Goal: Navigation & Orientation: Find specific page/section

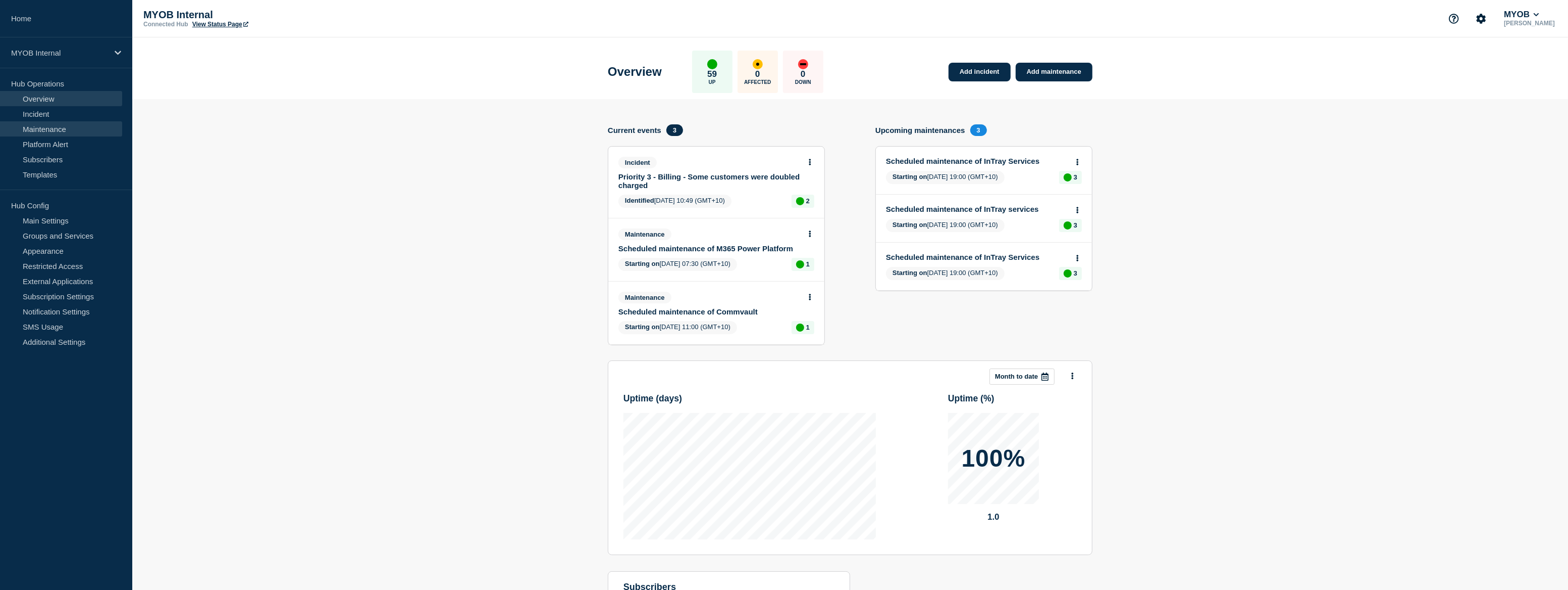
click at [48, 127] on link "Maintenance" at bounding box center [61, 129] width 122 height 15
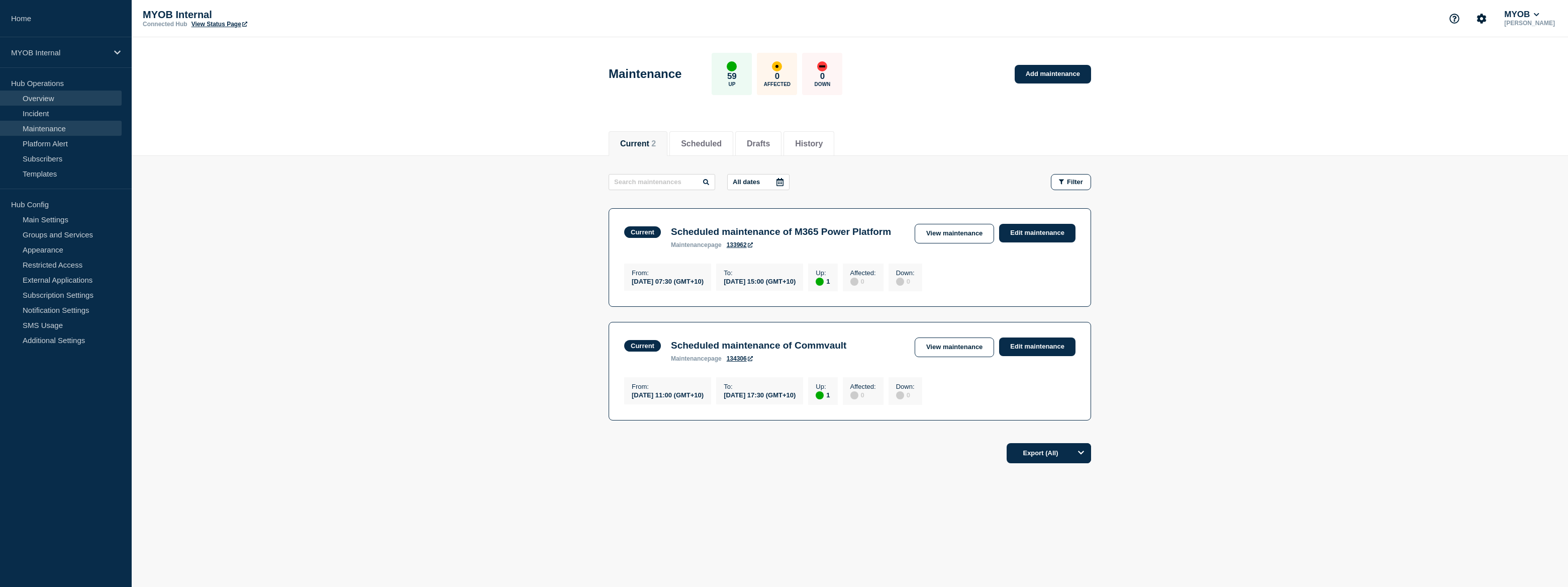
click at [69, 97] on link "Overview" at bounding box center [61, 98] width 122 height 15
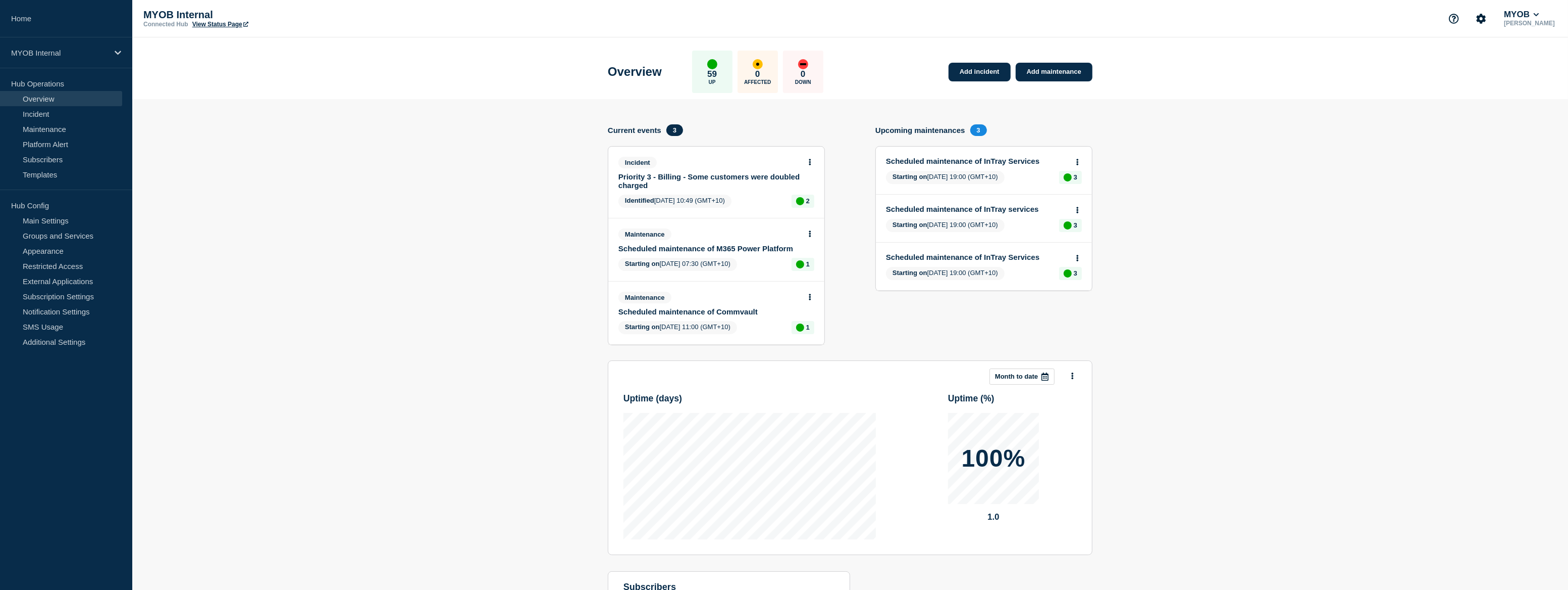
click at [205, 150] on section "Add incident Add maintenance Current events 3 Incident Priority 3 - Billing - S…" at bounding box center [850, 389] width 1436 height 581
click at [56, 126] on link "Maintenance" at bounding box center [61, 129] width 122 height 15
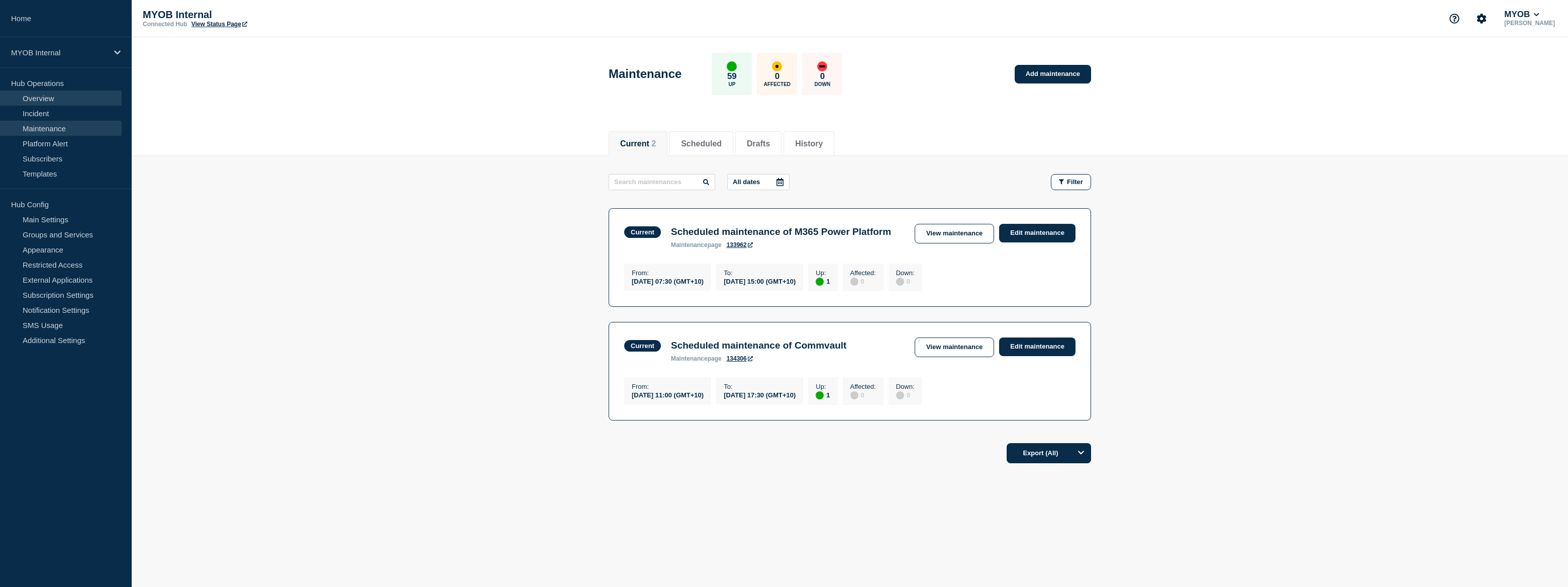
click at [52, 98] on link "Overview" at bounding box center [61, 98] width 122 height 15
